Goal: Information Seeking & Learning: Check status

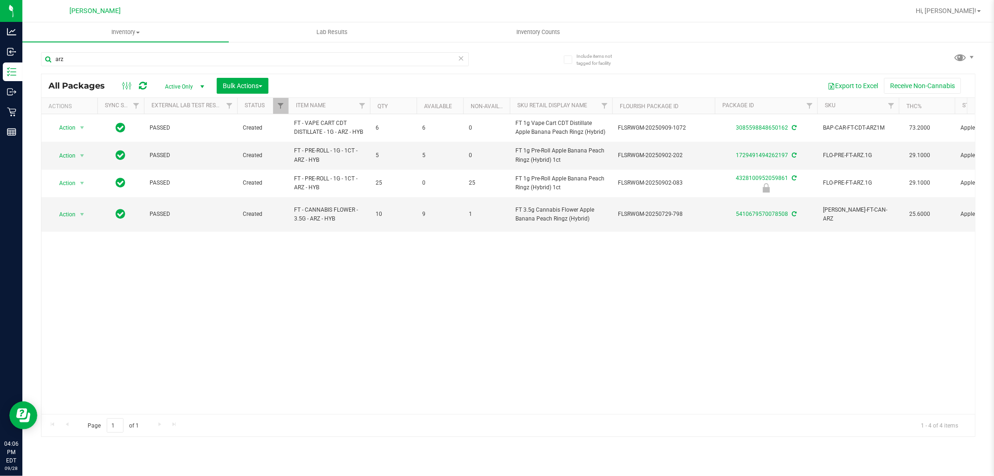
click at [141, 67] on div "arz" at bounding box center [255, 62] width 428 height 21
click at [143, 62] on input "arz" at bounding box center [255, 59] width 428 height 14
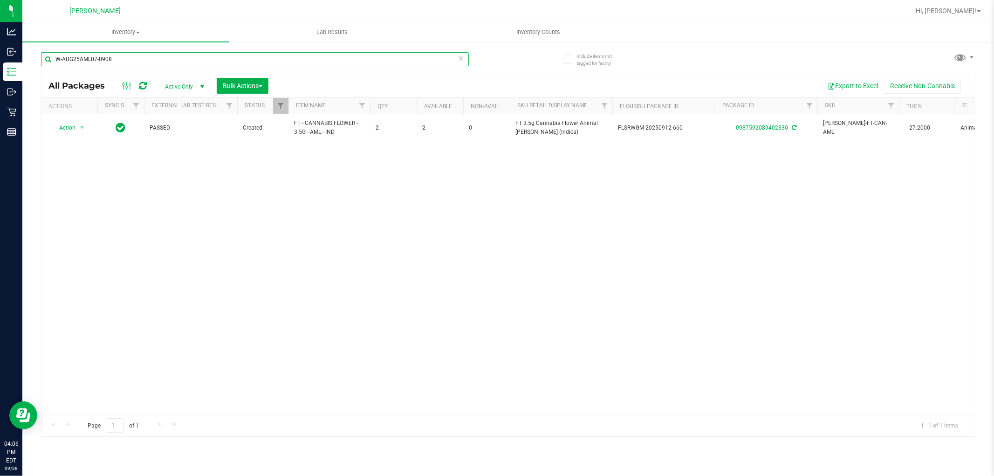
click at [364, 59] on input "W-AUG25AML07-0908" at bounding box center [255, 59] width 428 height 14
type input "W"
type input "W-JUN25AML01-0624"
click at [335, 62] on input "W-JUN25AML01-0624" at bounding box center [255, 59] width 428 height 14
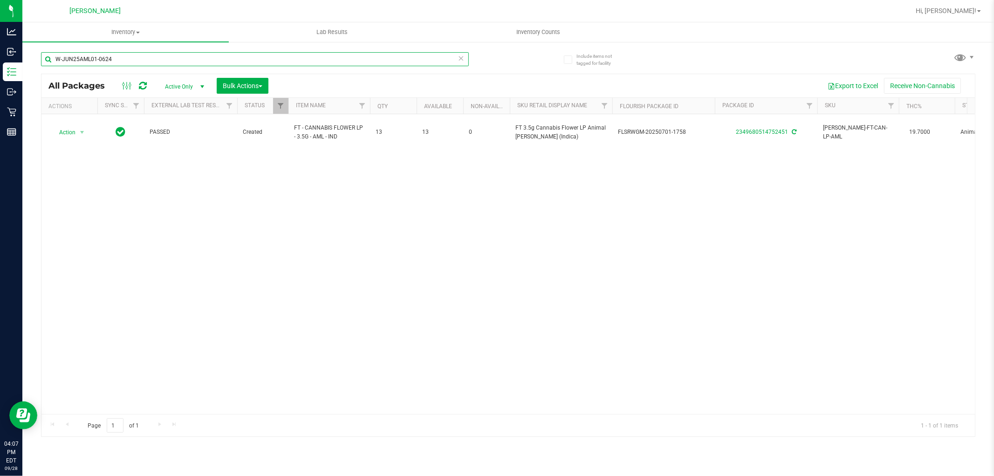
click at [335, 62] on input "W-JUN25AML01-0624" at bounding box center [255, 59] width 428 height 14
type input "W"
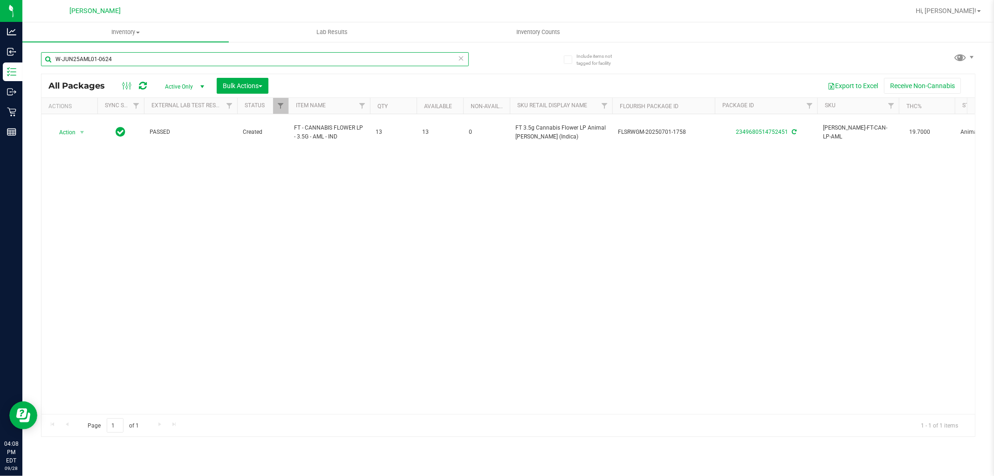
click at [346, 62] on input "W-JUN25AML01-0624" at bounding box center [255, 59] width 428 height 14
click at [349, 61] on input "W-JUN25AML01-0624" at bounding box center [255, 59] width 428 height 14
click at [355, 52] on input "W-JUN25AML01-0624" at bounding box center [255, 59] width 428 height 14
type input "W"
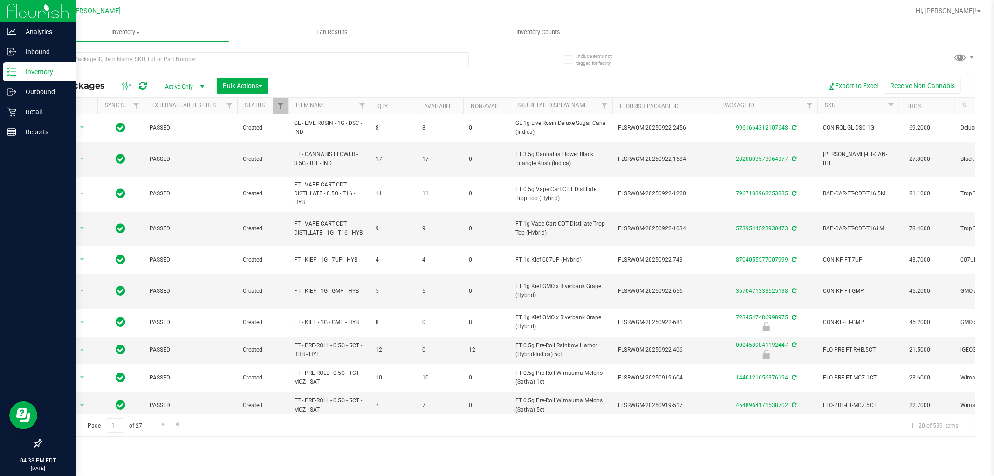
click at [29, 70] on p "Inventory" at bounding box center [44, 71] width 56 height 11
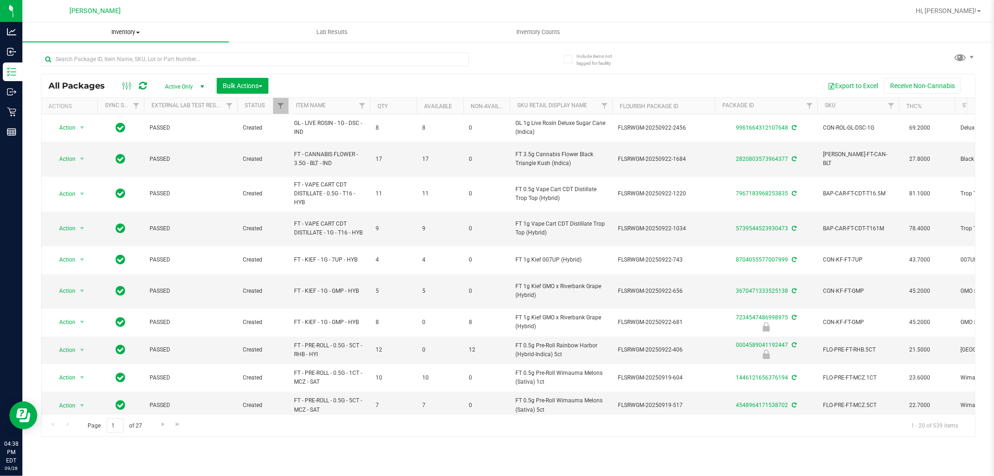
click at [123, 34] on span "Inventory" at bounding box center [125, 32] width 206 height 8
click at [77, 54] on span "All packages" at bounding box center [54, 56] width 64 height 8
click at [201, 86] on span "select" at bounding box center [202, 86] width 7 height 7
click at [178, 140] on li "All" at bounding box center [182, 144] width 50 height 14
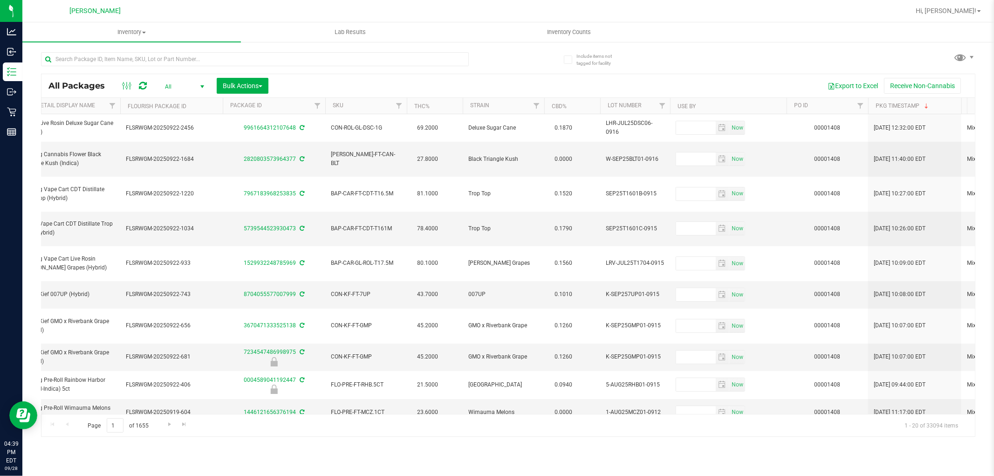
scroll to position [0, 496]
click at [681, 99] on th "Use By" at bounding box center [724, 106] width 116 height 16
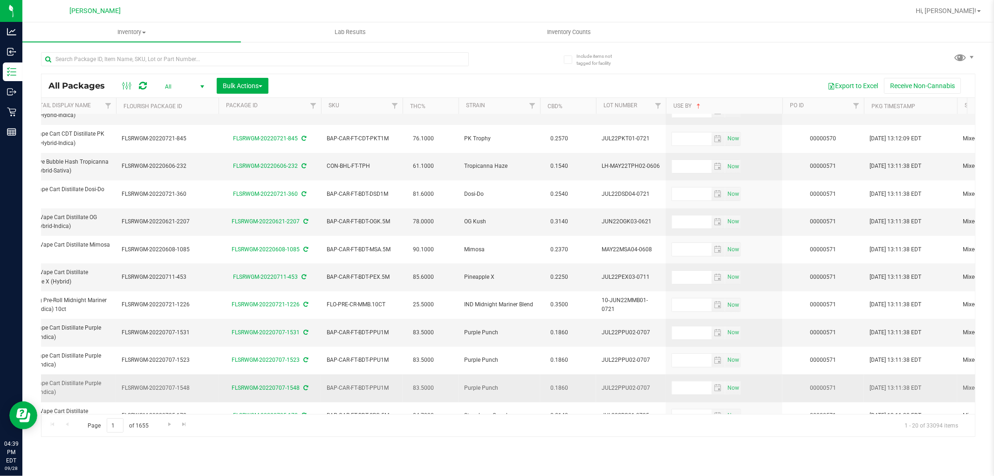
scroll to position [262, 496]
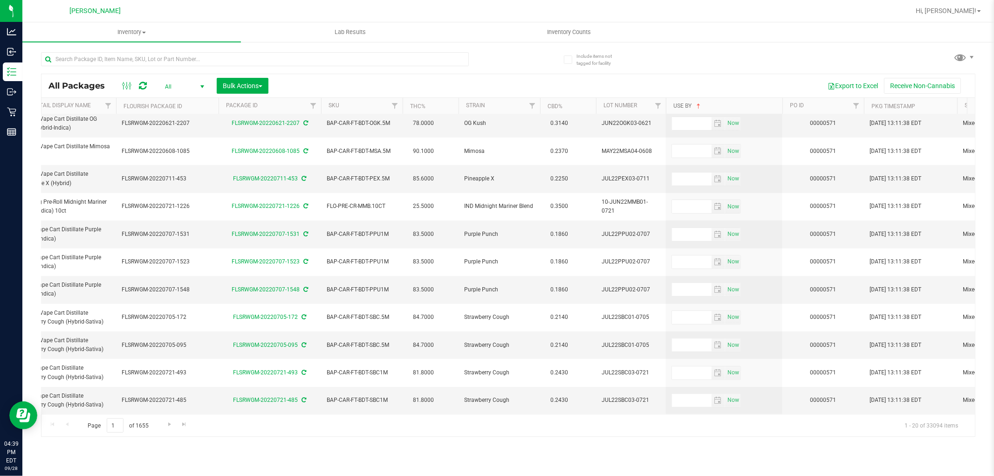
click at [685, 104] on link "Use By" at bounding box center [687, 106] width 29 height 7
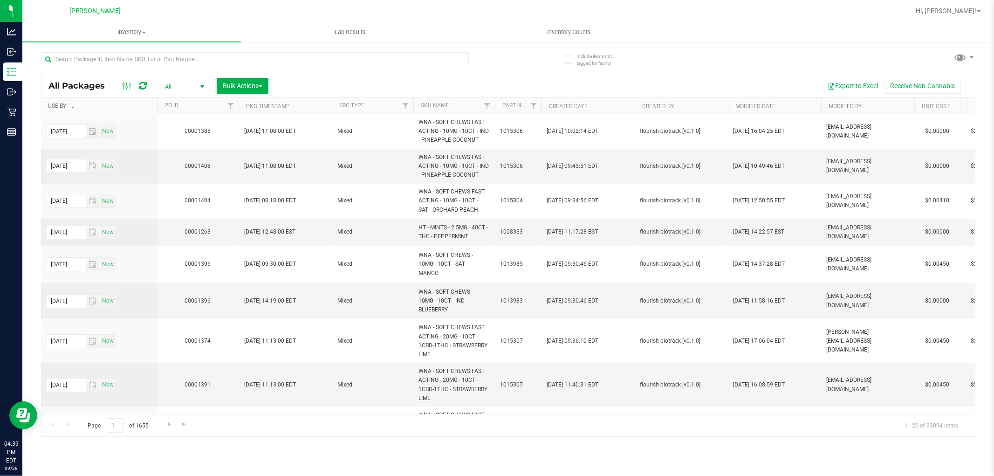
scroll to position [0, 1139]
